Goal: Task Accomplishment & Management: Use online tool/utility

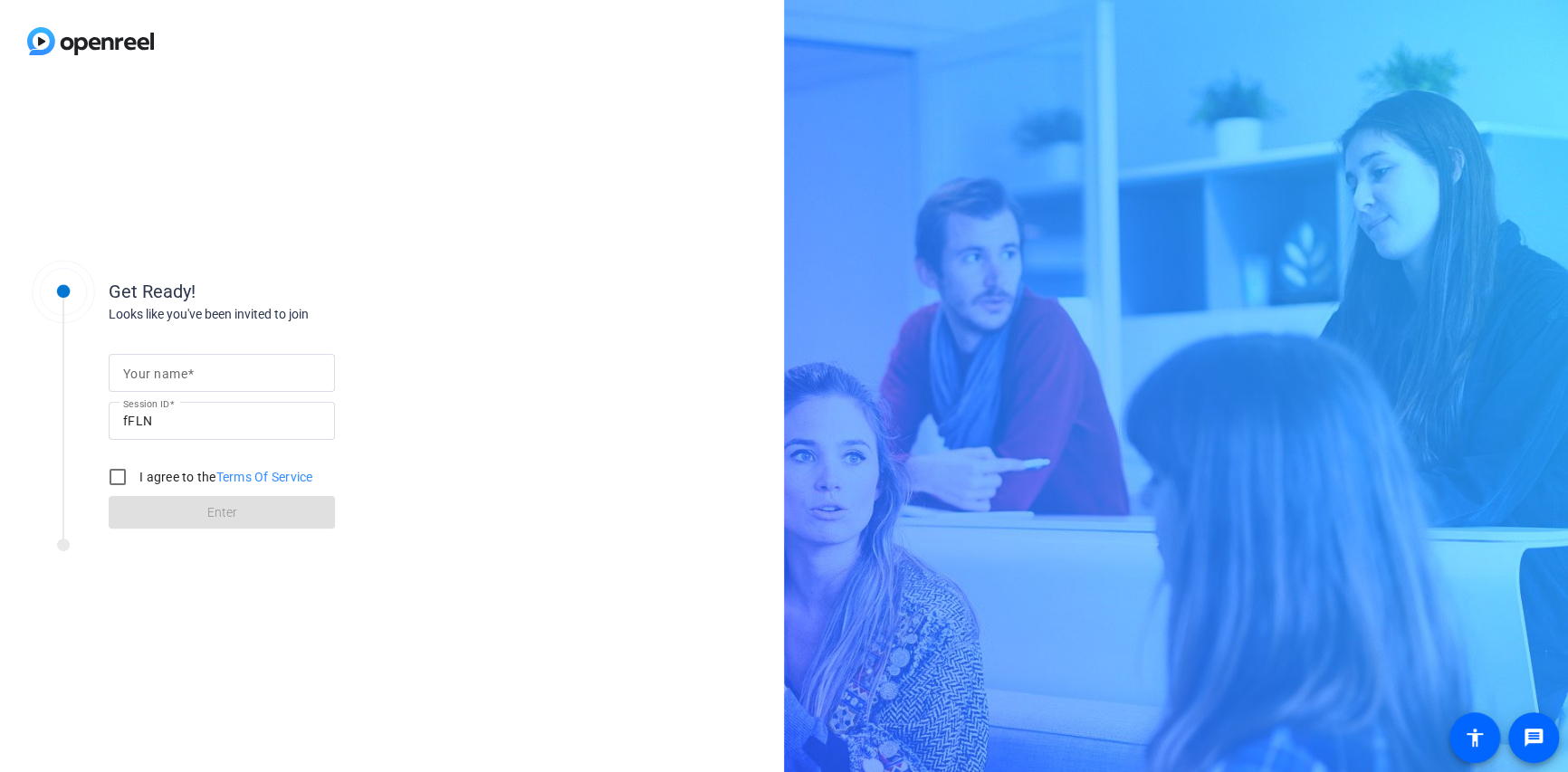
click at [148, 374] on mat-label "Your name" at bounding box center [155, 374] width 65 height 15
click at [148, 374] on input "Your name" at bounding box center [221, 373] width 198 height 22
type input "[PERSON_NAME]"
click at [124, 475] on input "I agree to the Terms Of Service" at bounding box center [117, 477] width 36 height 36
checkbox input "true"
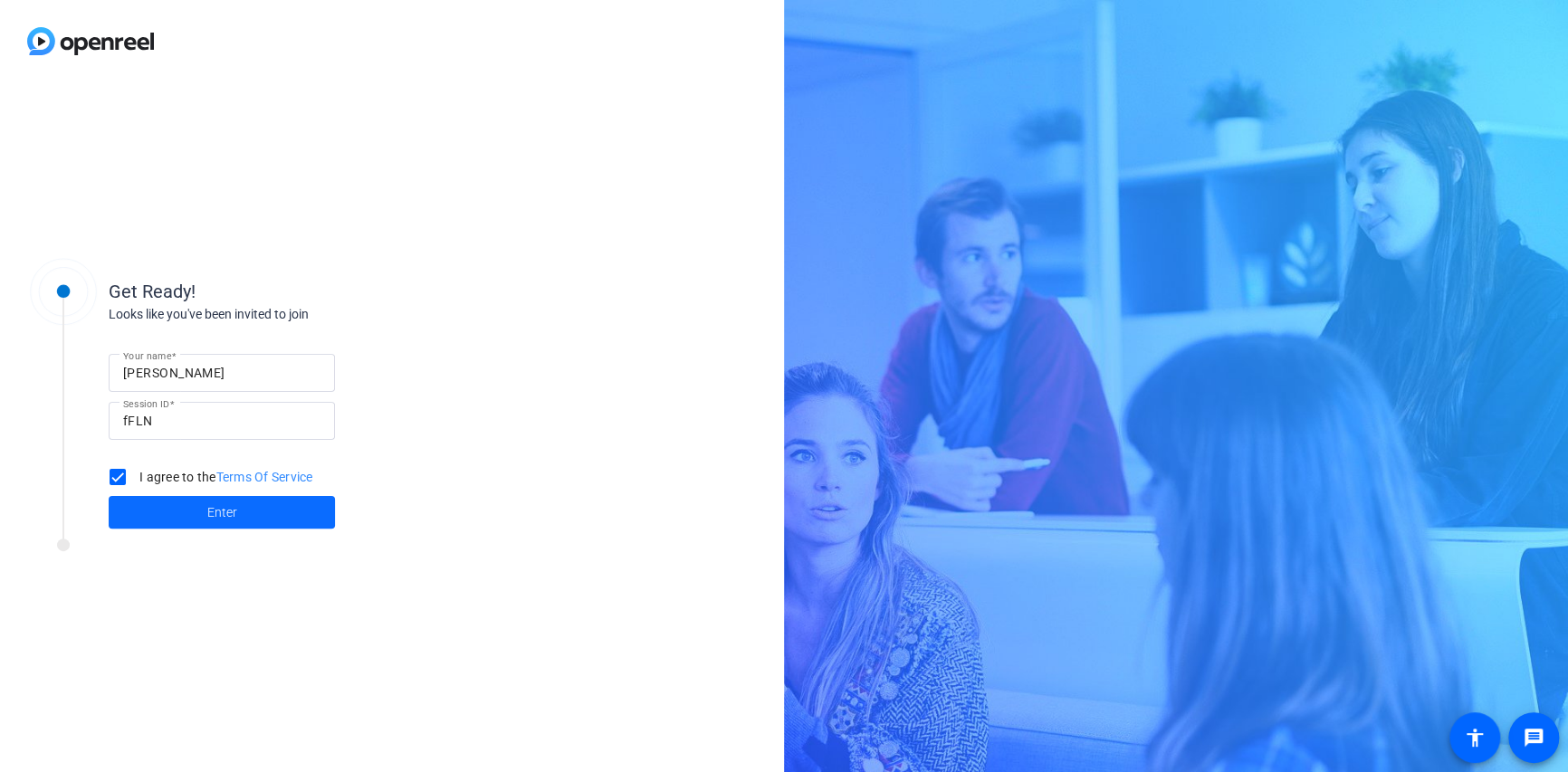
click at [209, 515] on span "Enter" at bounding box center [222, 513] width 30 height 19
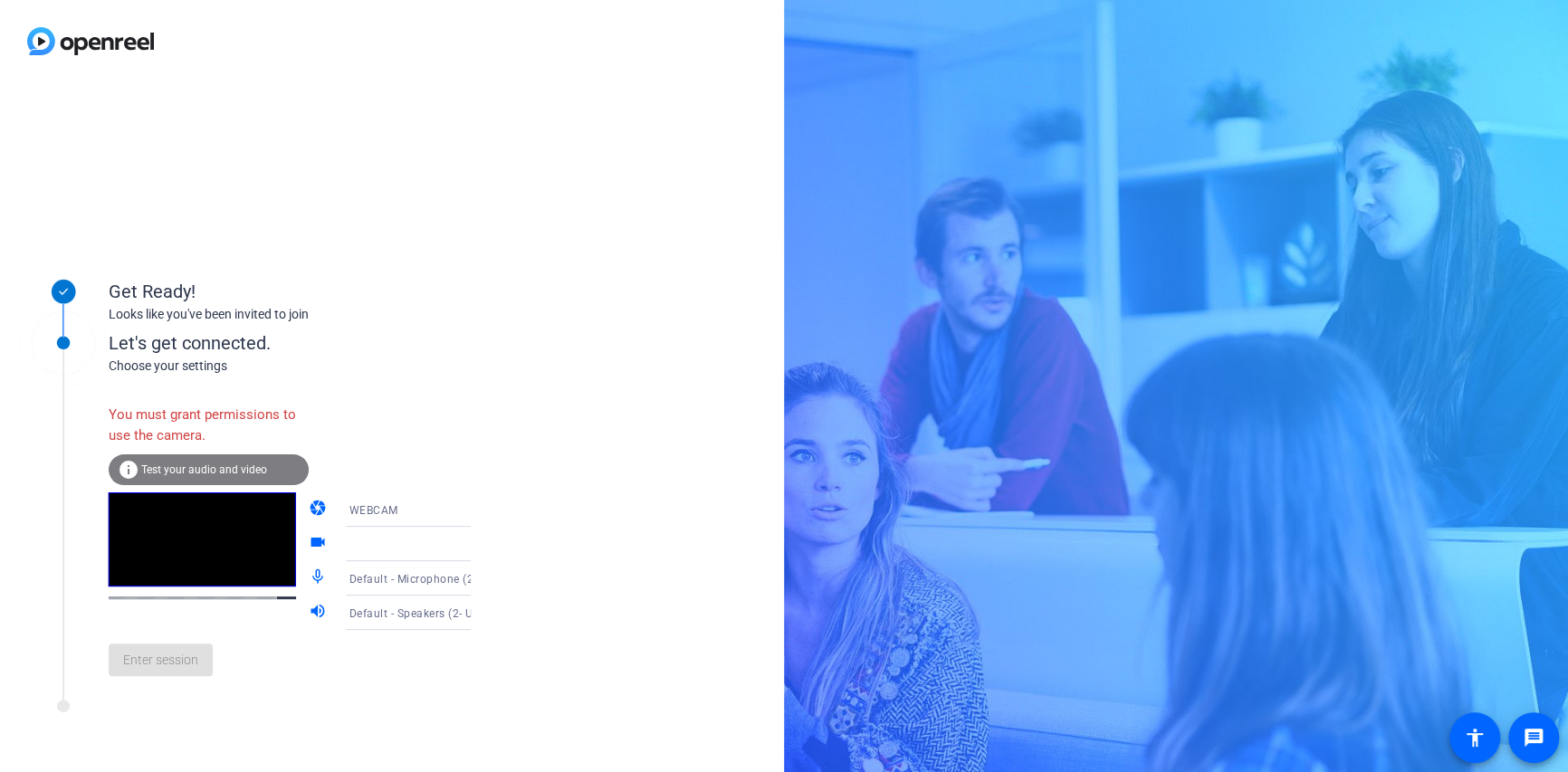
click at [478, 510] on icon at bounding box center [489, 510] width 22 height 22
click at [359, 584] on span "DESKTOP" at bounding box center [349, 582] width 51 height 22
click at [478, 547] on icon at bounding box center [489, 544] width 22 height 22
click at [449, 547] on div at bounding box center [784, 386] width 1568 height 772
click at [484, 578] on icon at bounding box center [489, 578] width 9 height 5
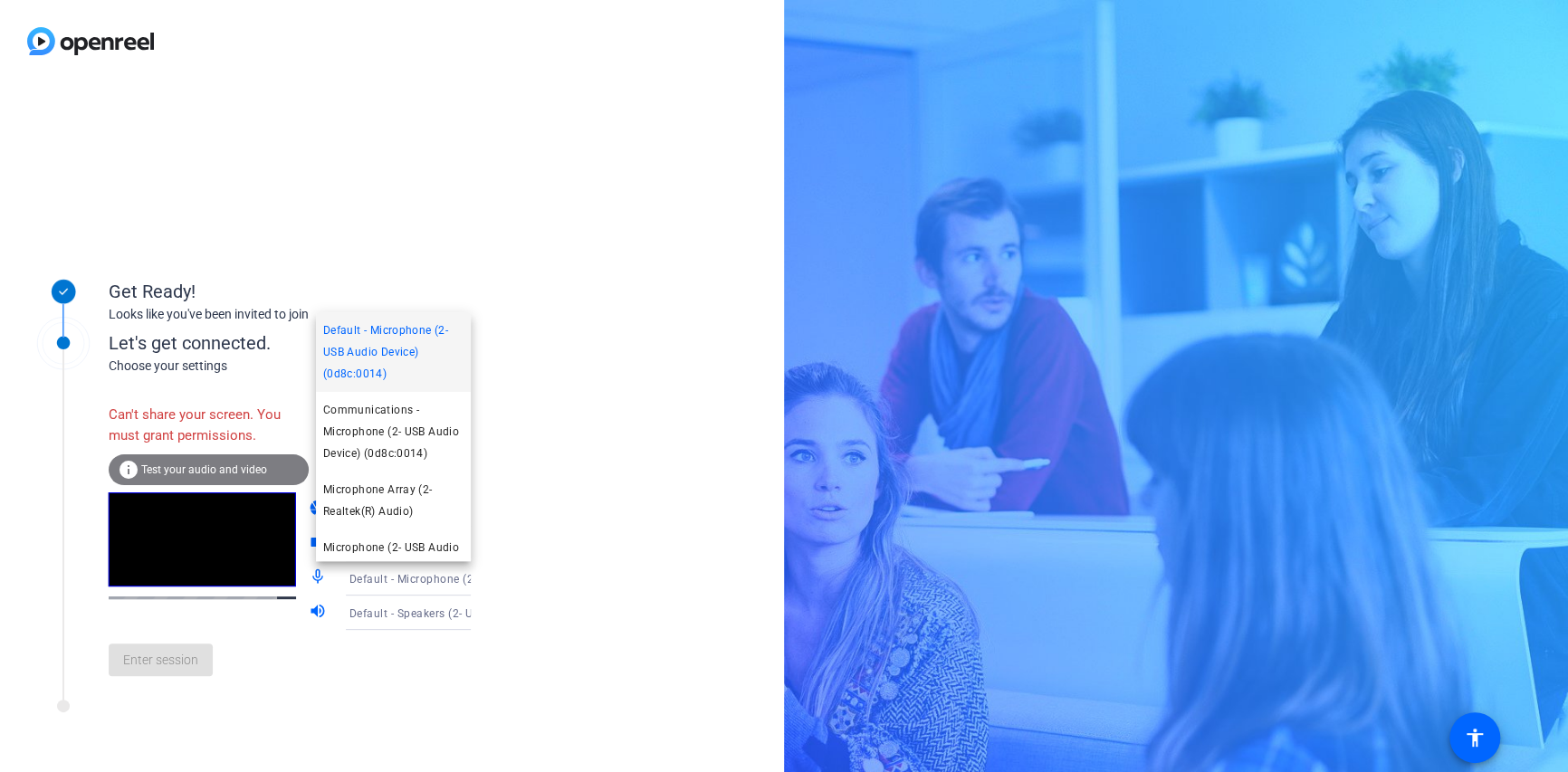
click at [448, 578] on div at bounding box center [784, 386] width 1568 height 772
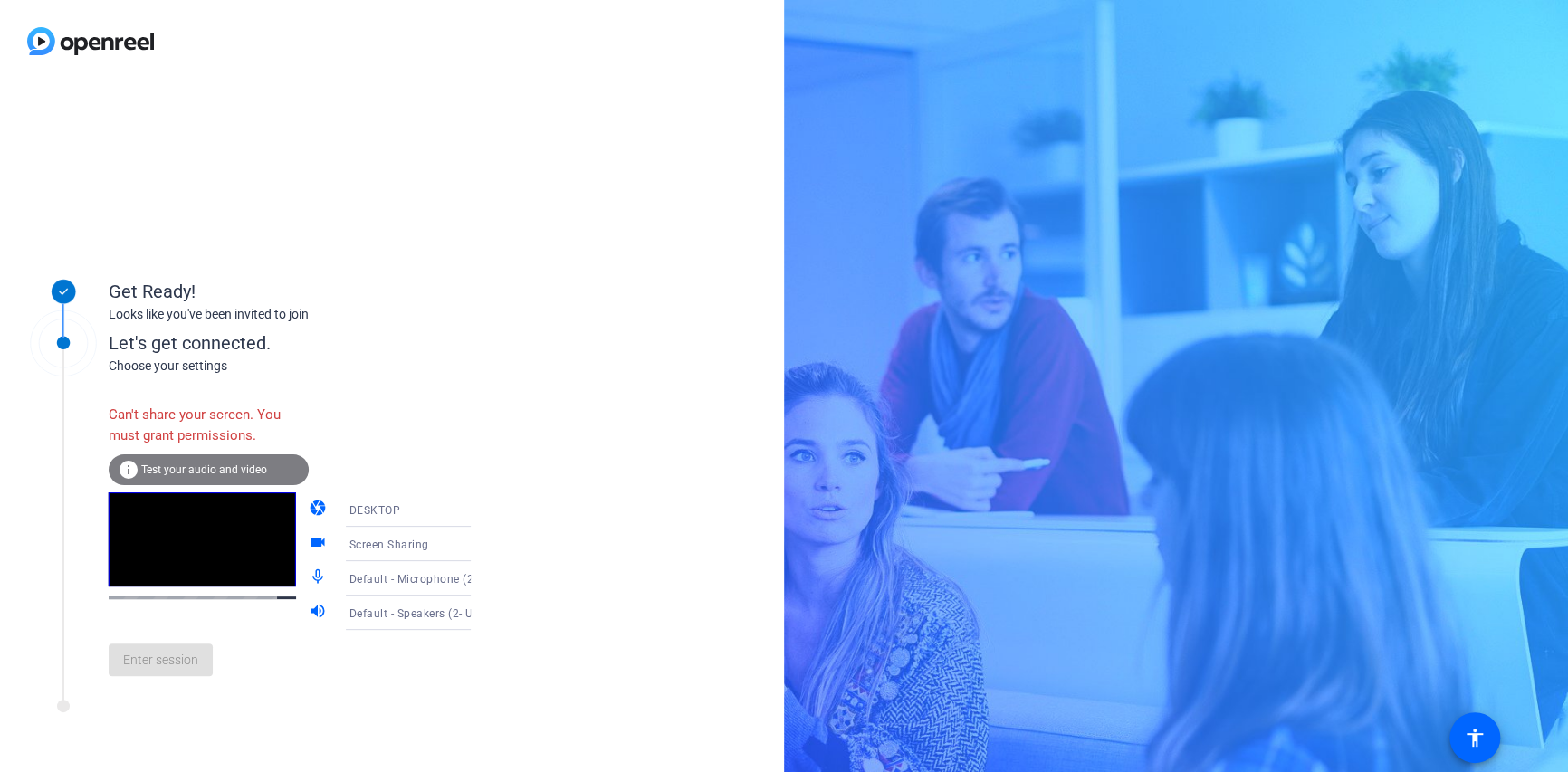
click at [145, 670] on div "Enter session" at bounding box center [308, 660] width 400 height 60
click at [379, 310] on div "Looks like you've been invited to join" at bounding box center [290, 314] width 362 height 19
click at [208, 416] on div "Can't share your screen. You must grant permissions." at bounding box center [209, 425] width 200 height 59
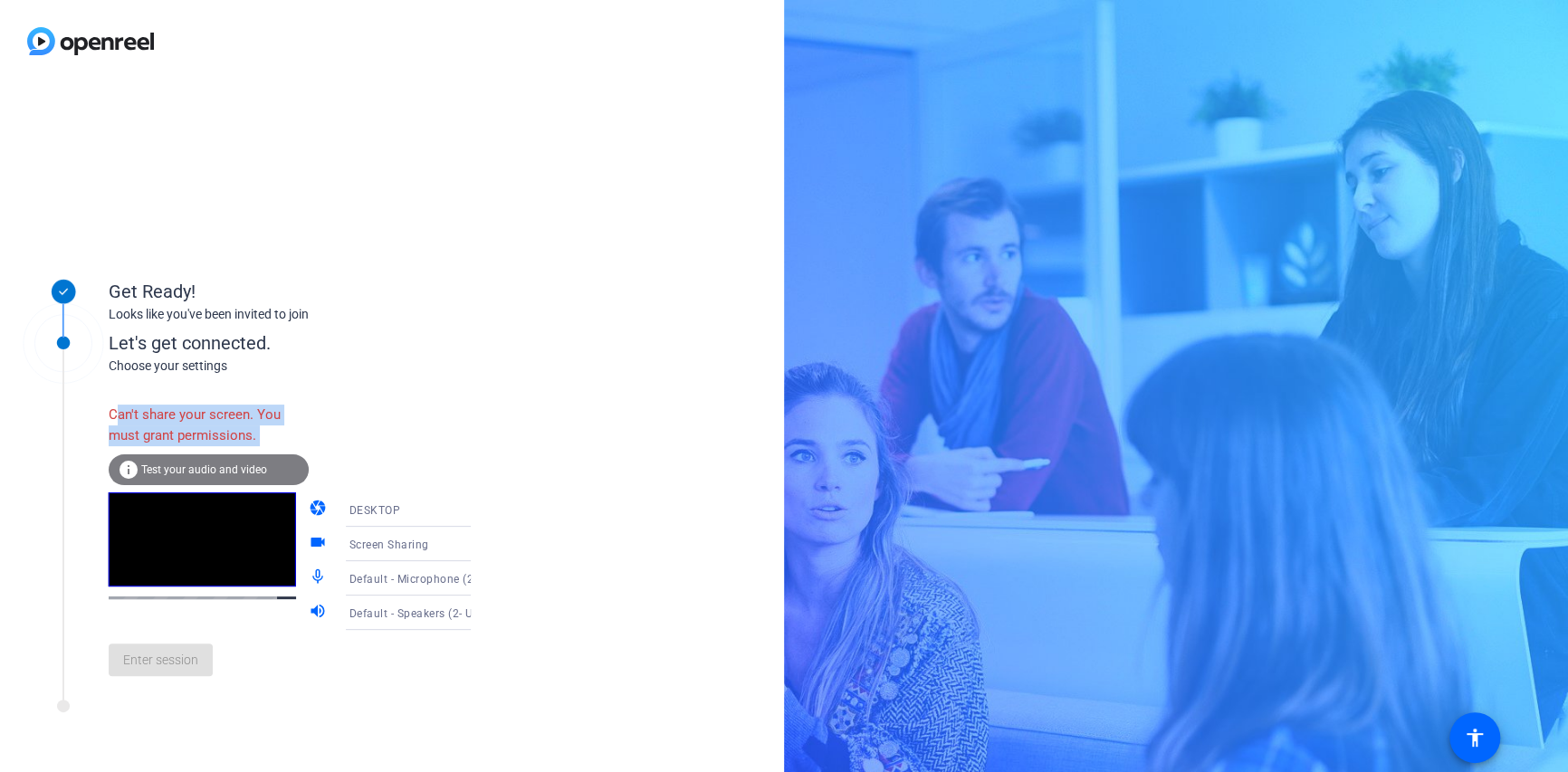
click at [208, 416] on div "Can't share your screen. You must grant permissions." at bounding box center [209, 425] width 200 height 59
drag, startPoint x: 208, startPoint y: 416, endPoint x: 169, endPoint y: 429, distance: 41.1
click at [169, 429] on div "Can't share your screen. You must grant permissions." at bounding box center [209, 425] width 200 height 59
click at [319, 408] on div "Can't share your screen. You must grant permissions. info Test your audio and v…" at bounding box center [308, 543] width 400 height 294
click at [478, 508] on icon at bounding box center [489, 510] width 22 height 22
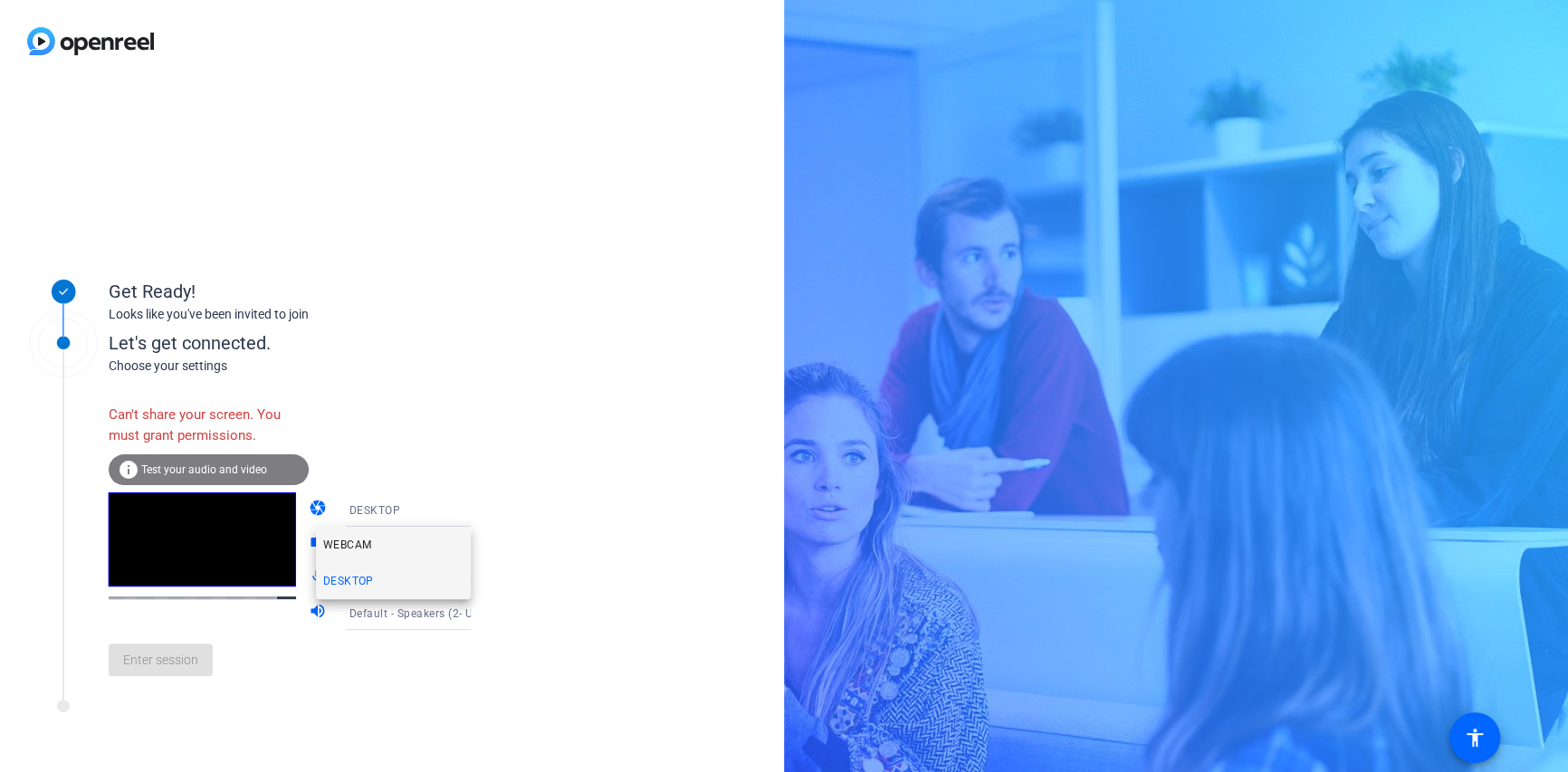
click at [362, 542] on span "WEBCAM" at bounding box center [347, 545] width 48 height 22
click at [484, 544] on icon at bounding box center [489, 544] width 9 height 5
click at [478, 545] on icon at bounding box center [489, 544] width 22 height 22
click at [478, 541] on icon at bounding box center [489, 544] width 22 height 22
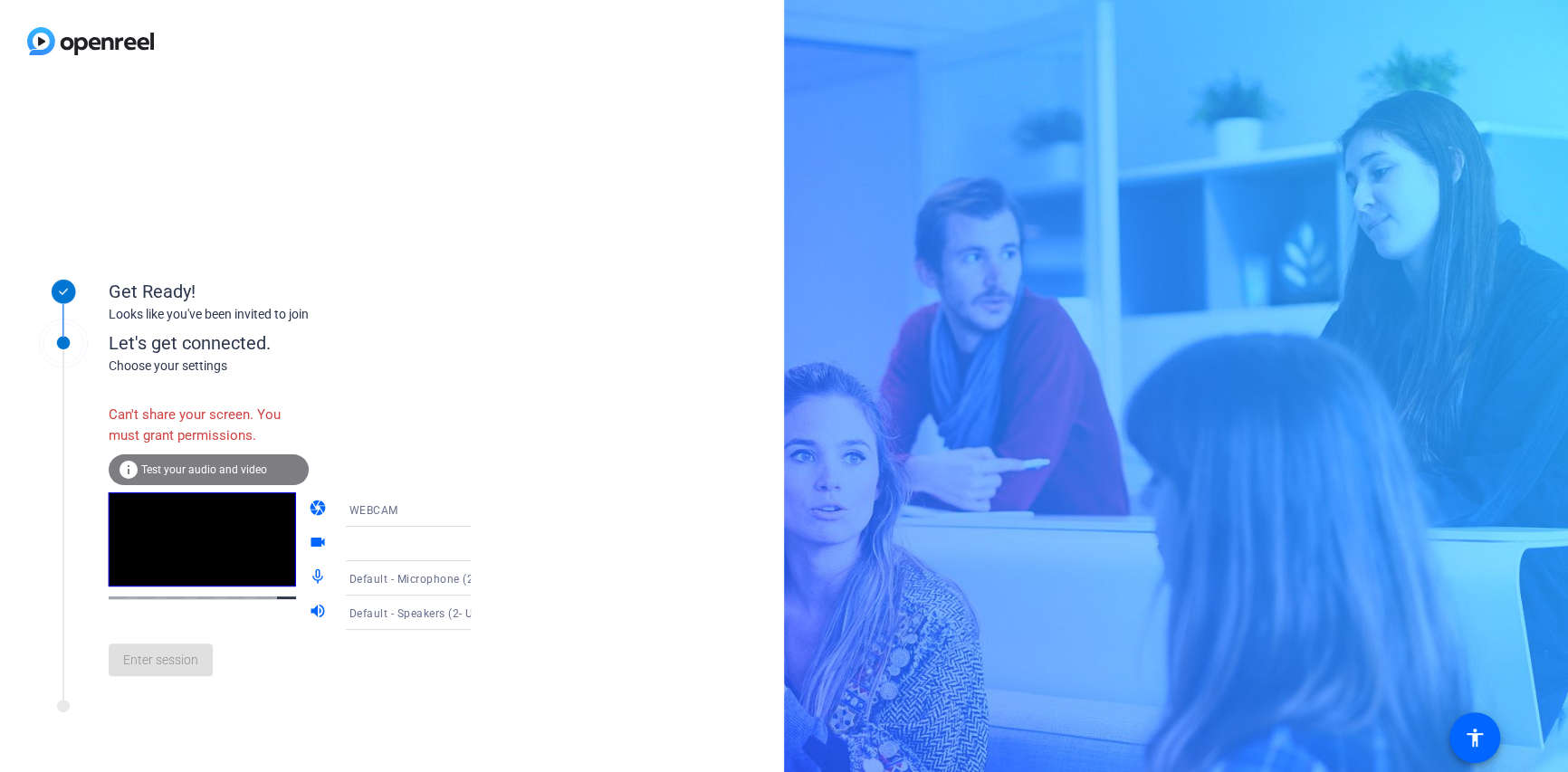
click at [478, 545] on icon at bounding box center [489, 544] width 22 height 22
drag, startPoint x: 448, startPoint y: 545, endPoint x: 318, endPoint y: 545, distance: 130.0
click at [478, 545] on icon at bounding box center [489, 544] width 22 height 22
click at [335, 545] on div at bounding box center [422, 544] width 174 height 35
click at [478, 549] on icon at bounding box center [489, 544] width 22 height 22
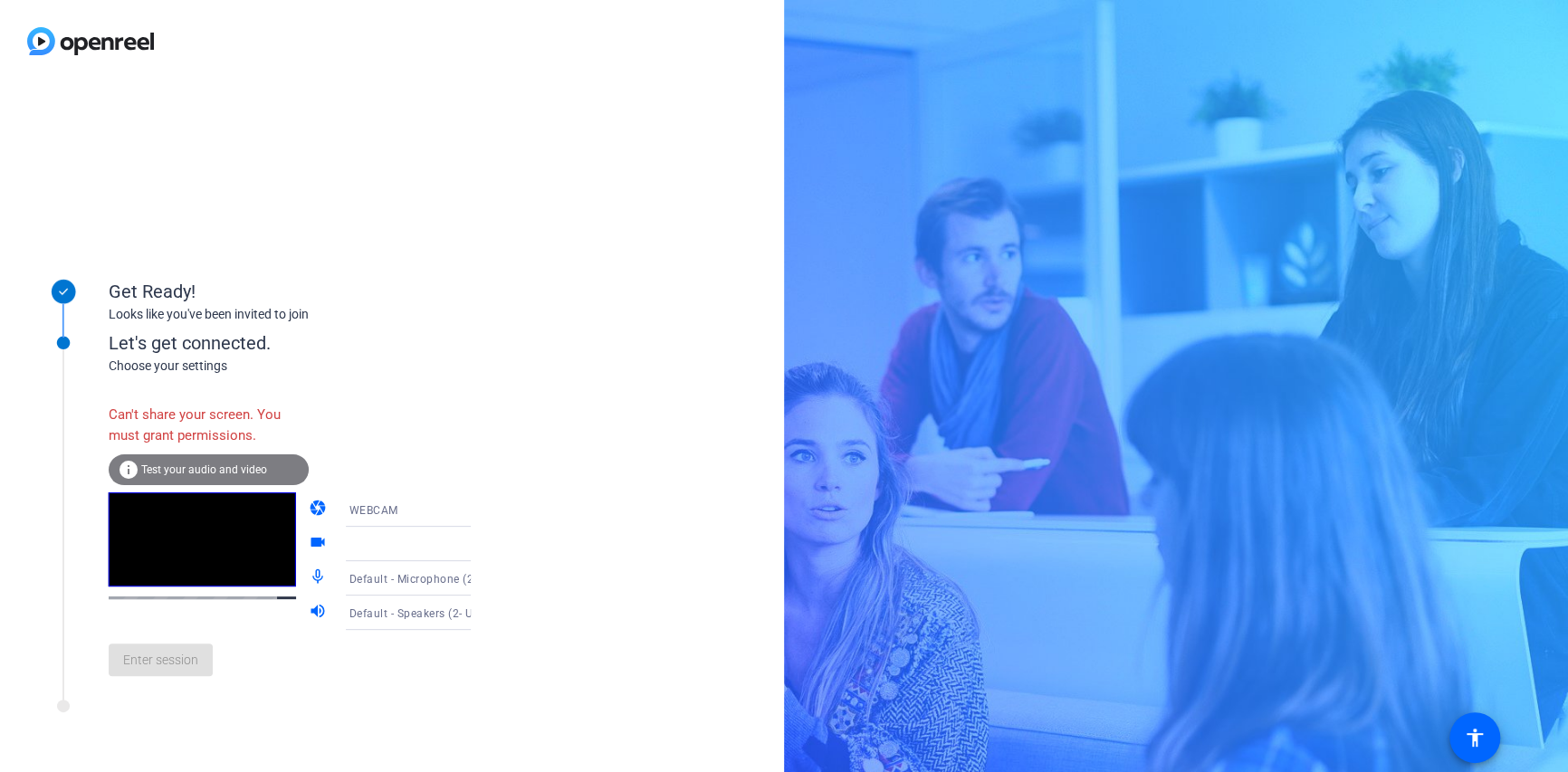
click at [484, 546] on icon at bounding box center [489, 544] width 9 height 5
click at [484, 512] on icon at bounding box center [489, 510] width 9 height 5
click at [450, 512] on div at bounding box center [784, 386] width 1568 height 772
click at [478, 545] on icon at bounding box center [489, 544] width 22 height 22
click at [484, 543] on icon at bounding box center [489, 544] width 9 height 5
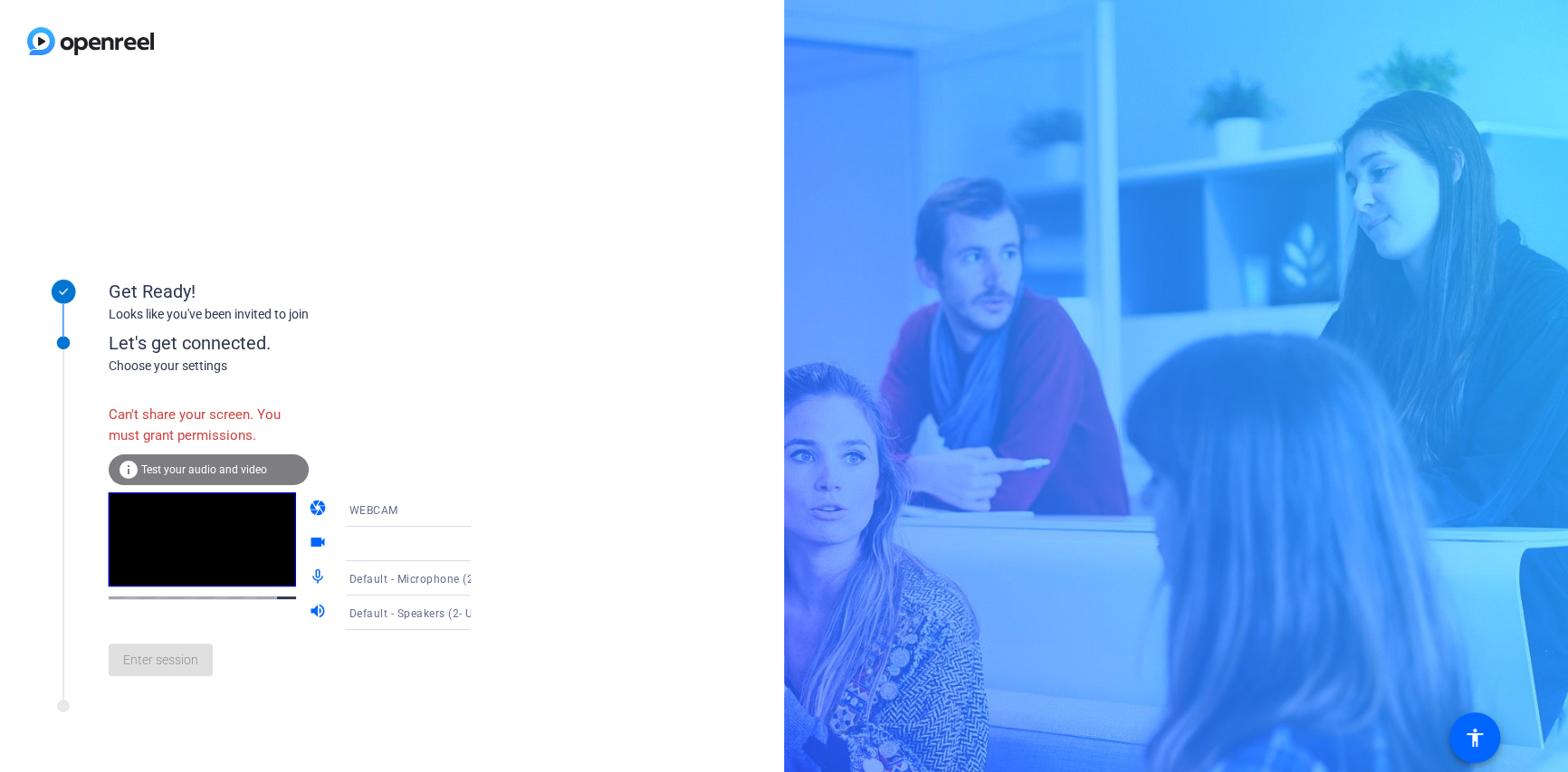
click at [454, 216] on div "Get Ready! Looks like you've been invited to join Let's get connected. Choose y…" at bounding box center [392, 427] width 784 height 690
click at [199, 470] on span "Test your audio and video" at bounding box center [204, 470] width 126 height 13
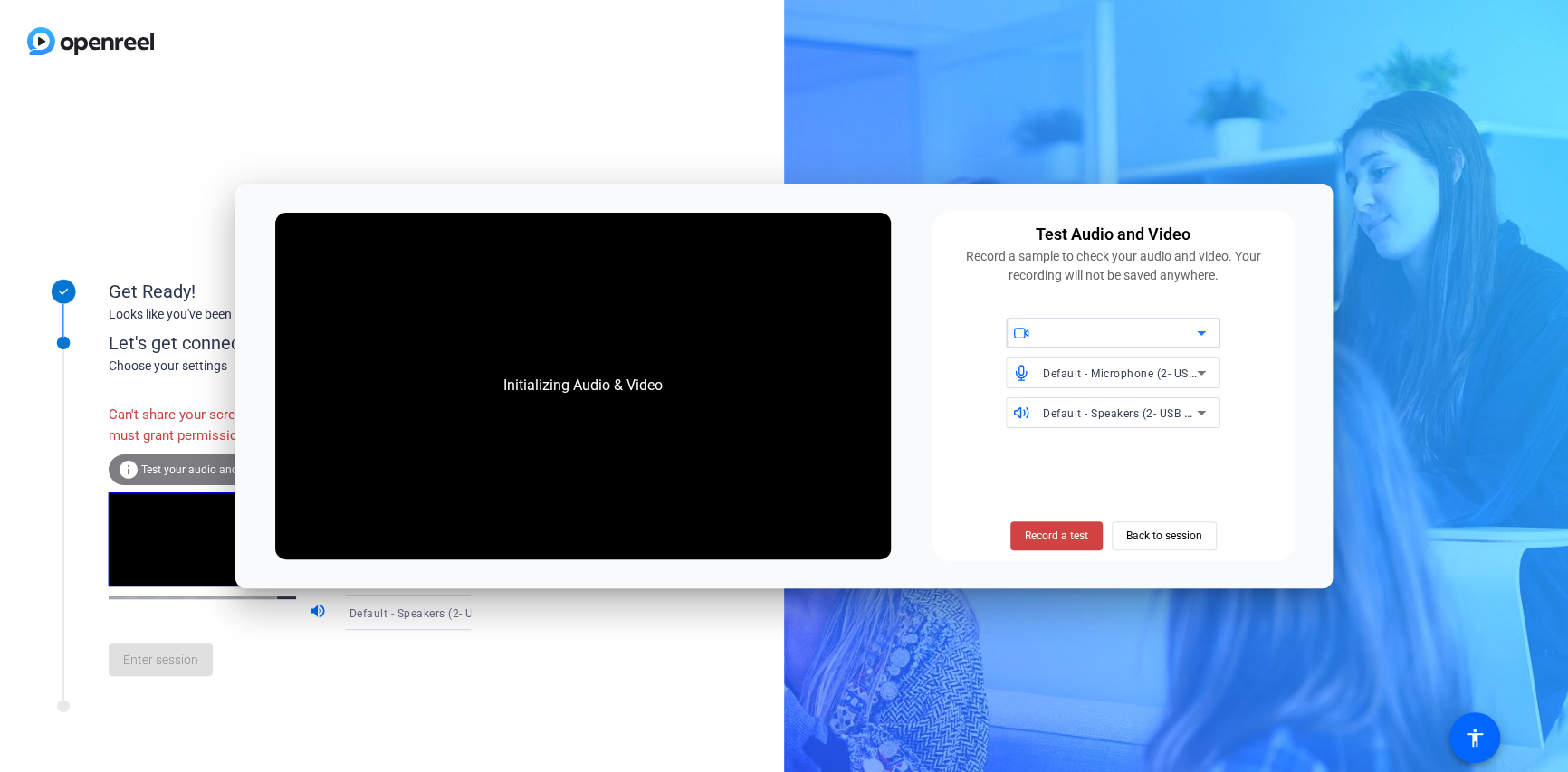
click at [1202, 333] on icon at bounding box center [1202, 333] width 9 height 5
click at [1160, 533] on span "Back to session" at bounding box center [1165, 536] width 76 height 35
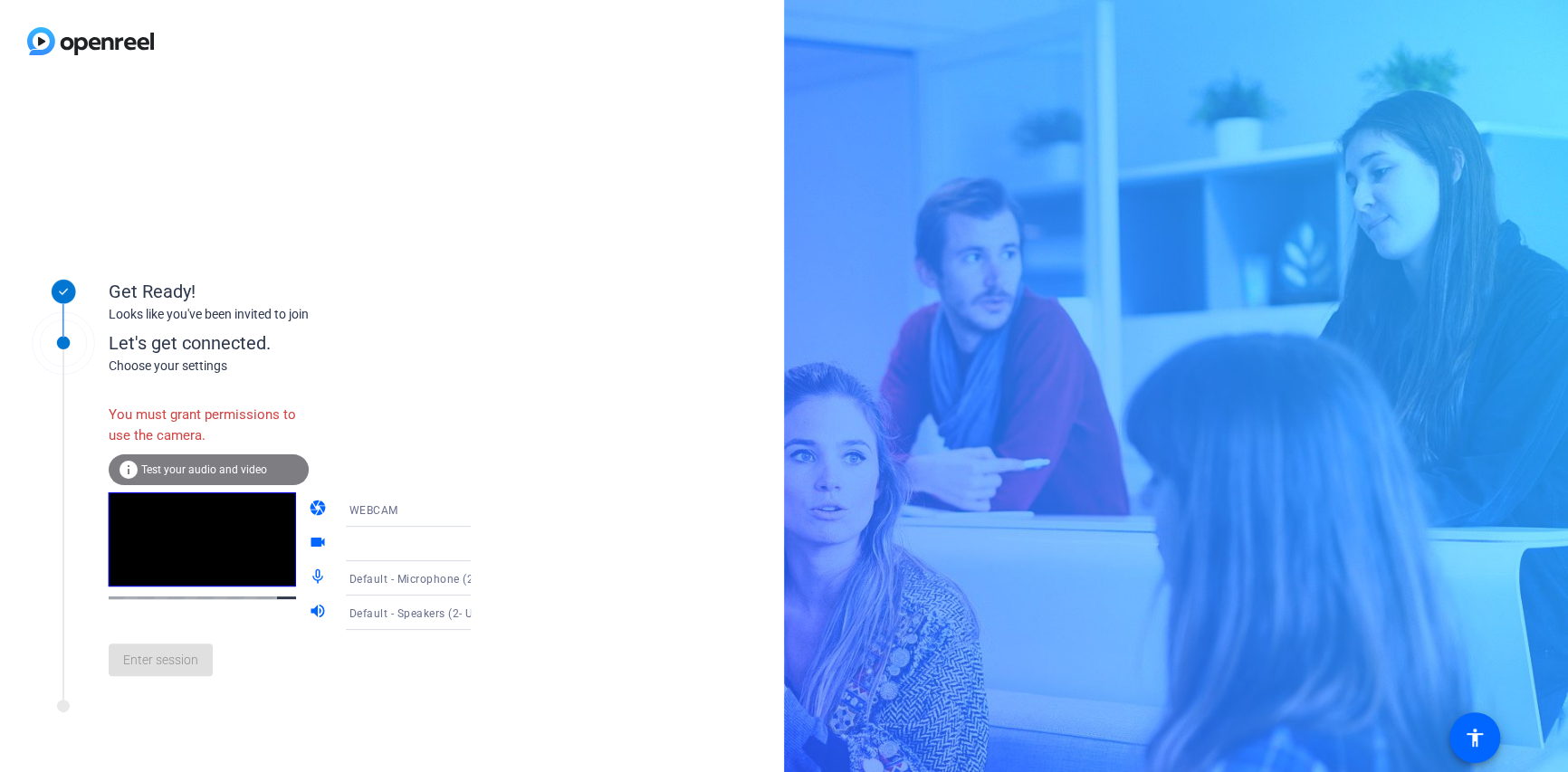
click at [439, 147] on div "Get Ready! Looks like you've been invited to join Let's get connected. Choose y…" at bounding box center [392, 427] width 784 height 690
